Goal: Task Accomplishment & Management: Manage account settings

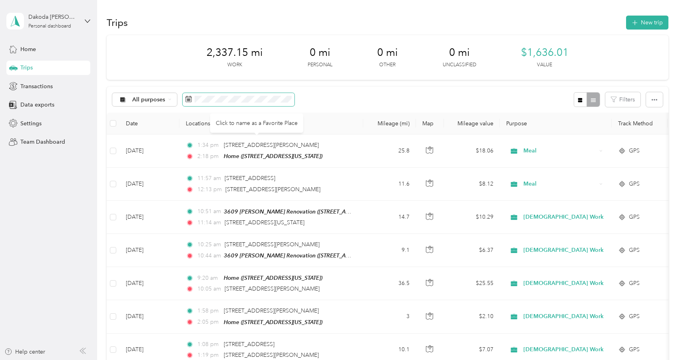
click at [243, 103] on span at bounding box center [239, 100] width 112 height 14
click at [270, 105] on span at bounding box center [239, 100] width 112 height 14
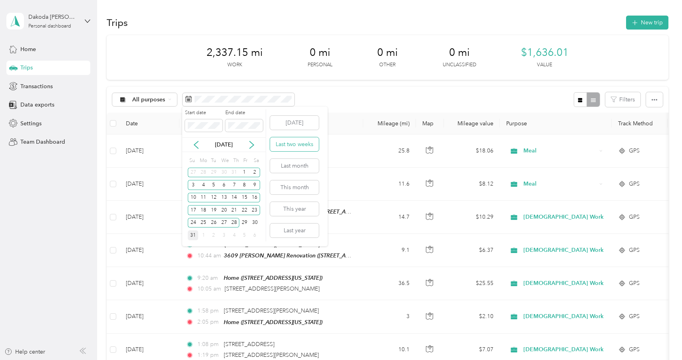
click at [299, 144] on button "Last two weeks" at bounding box center [294, 144] width 49 height 14
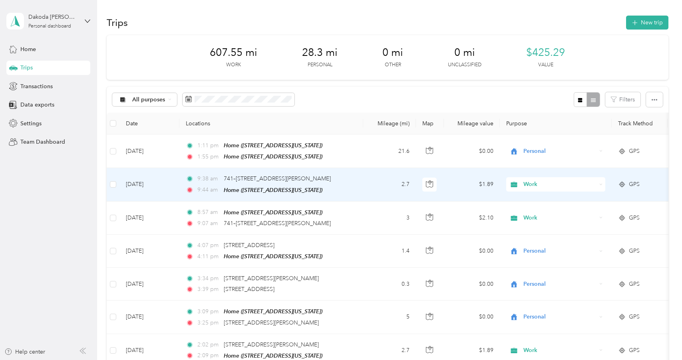
click at [546, 182] on span "Work" at bounding box center [559, 184] width 73 height 9
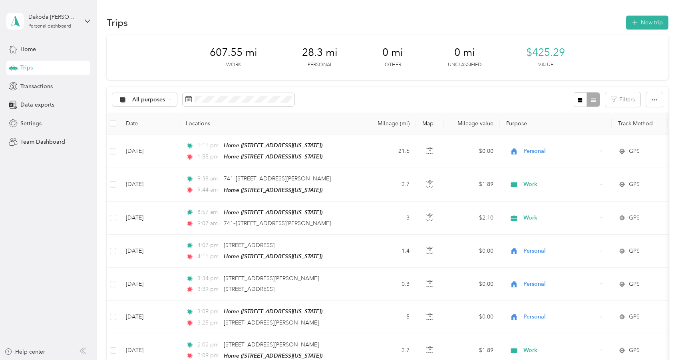
click at [523, 102] on div "All purposes Filters" at bounding box center [387, 100] width 561 height 26
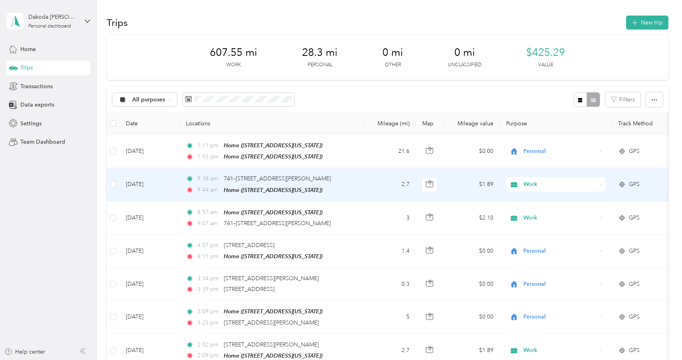
click at [536, 185] on span "Work" at bounding box center [559, 184] width 73 height 9
click at [546, 239] on span "[DEMOGRAPHIC_DATA] Work Site" at bounding box center [572, 240] width 92 height 8
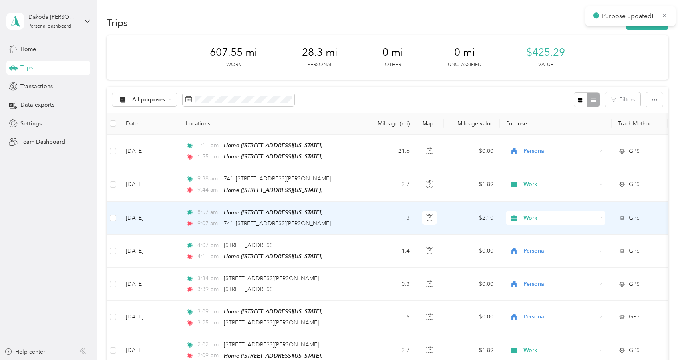
click at [537, 216] on span "Work" at bounding box center [559, 218] width 73 height 9
click at [542, 274] on li "[DEMOGRAPHIC_DATA] Work Site" at bounding box center [564, 271] width 117 height 14
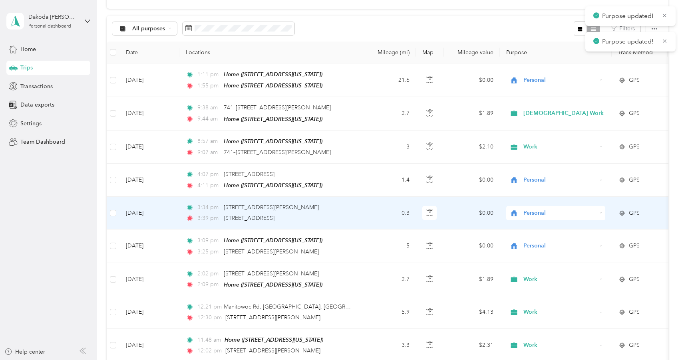
scroll to position [72, 0]
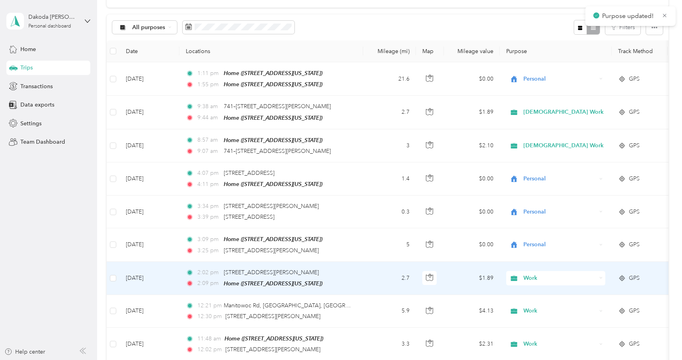
click at [538, 276] on span "Work" at bounding box center [559, 278] width 73 height 9
click at [539, 204] on span "[DEMOGRAPHIC_DATA] Work Site" at bounding box center [572, 204] width 92 height 8
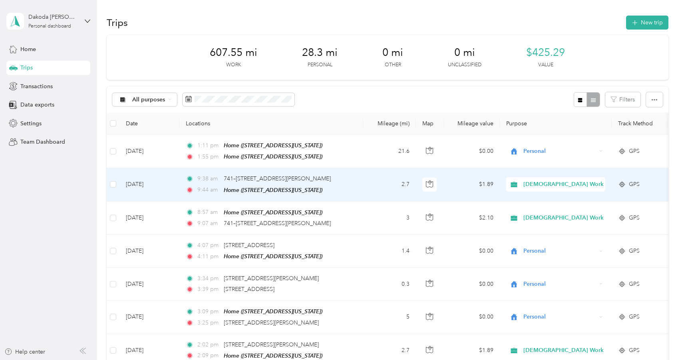
scroll to position [0, 0]
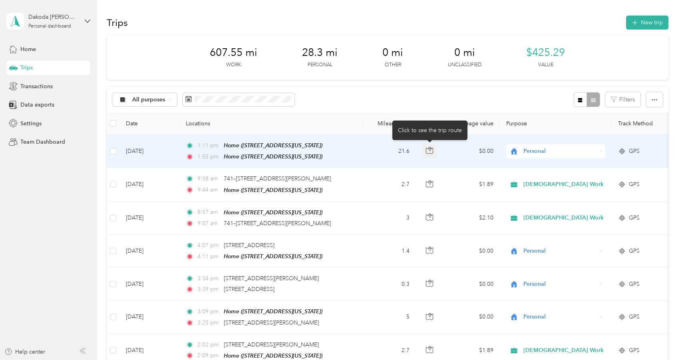
click at [428, 150] on icon "button" at bounding box center [429, 150] width 7 height 7
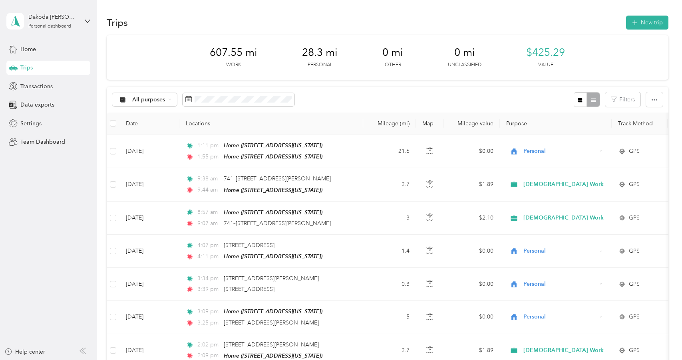
click at [540, 105] on div "All purposes Filters" at bounding box center [387, 100] width 561 height 26
